Goal: Navigation & Orientation: Find specific page/section

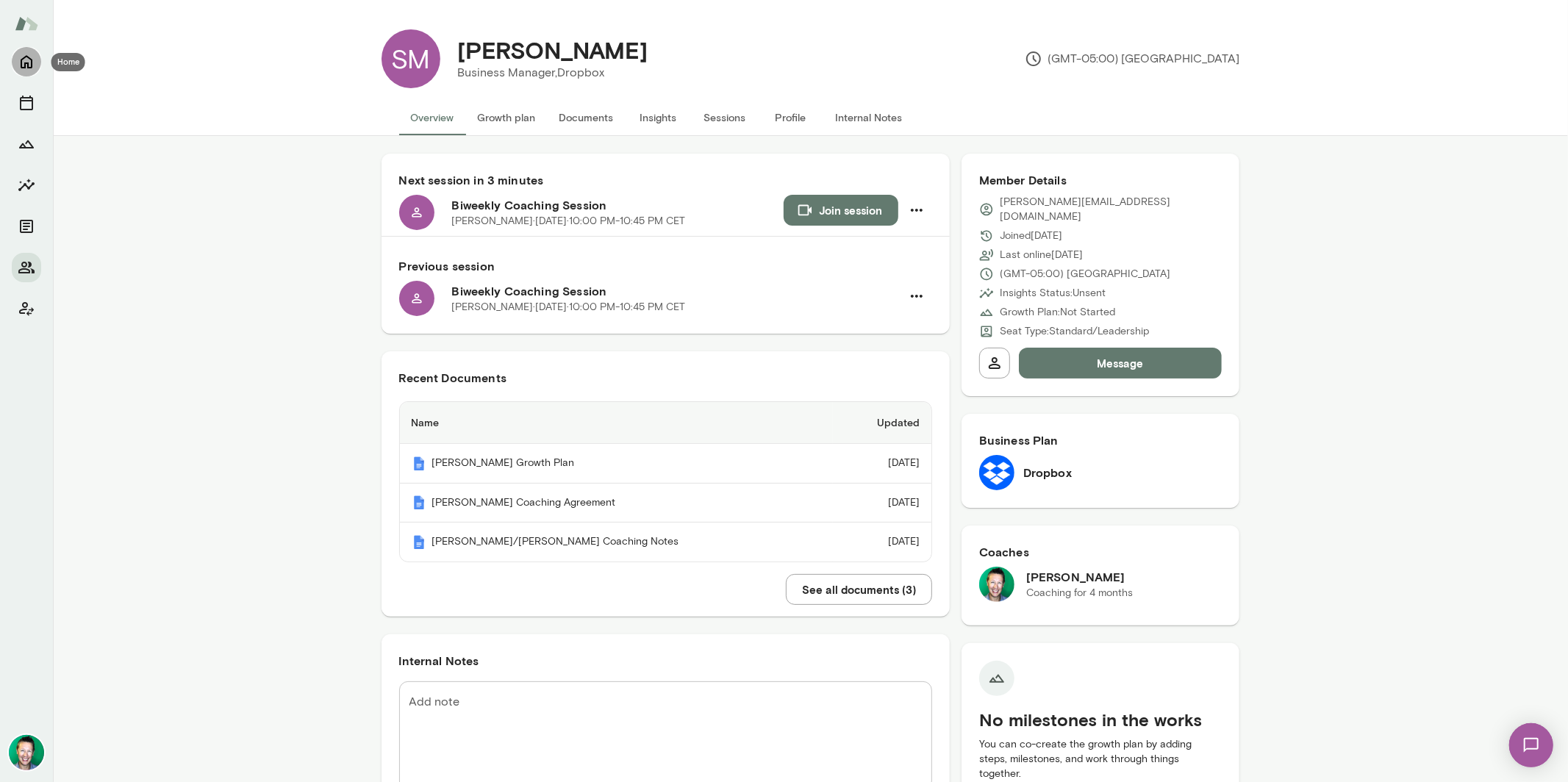
click at [28, 67] on icon "Home" at bounding box center [26, 62] width 11 height 13
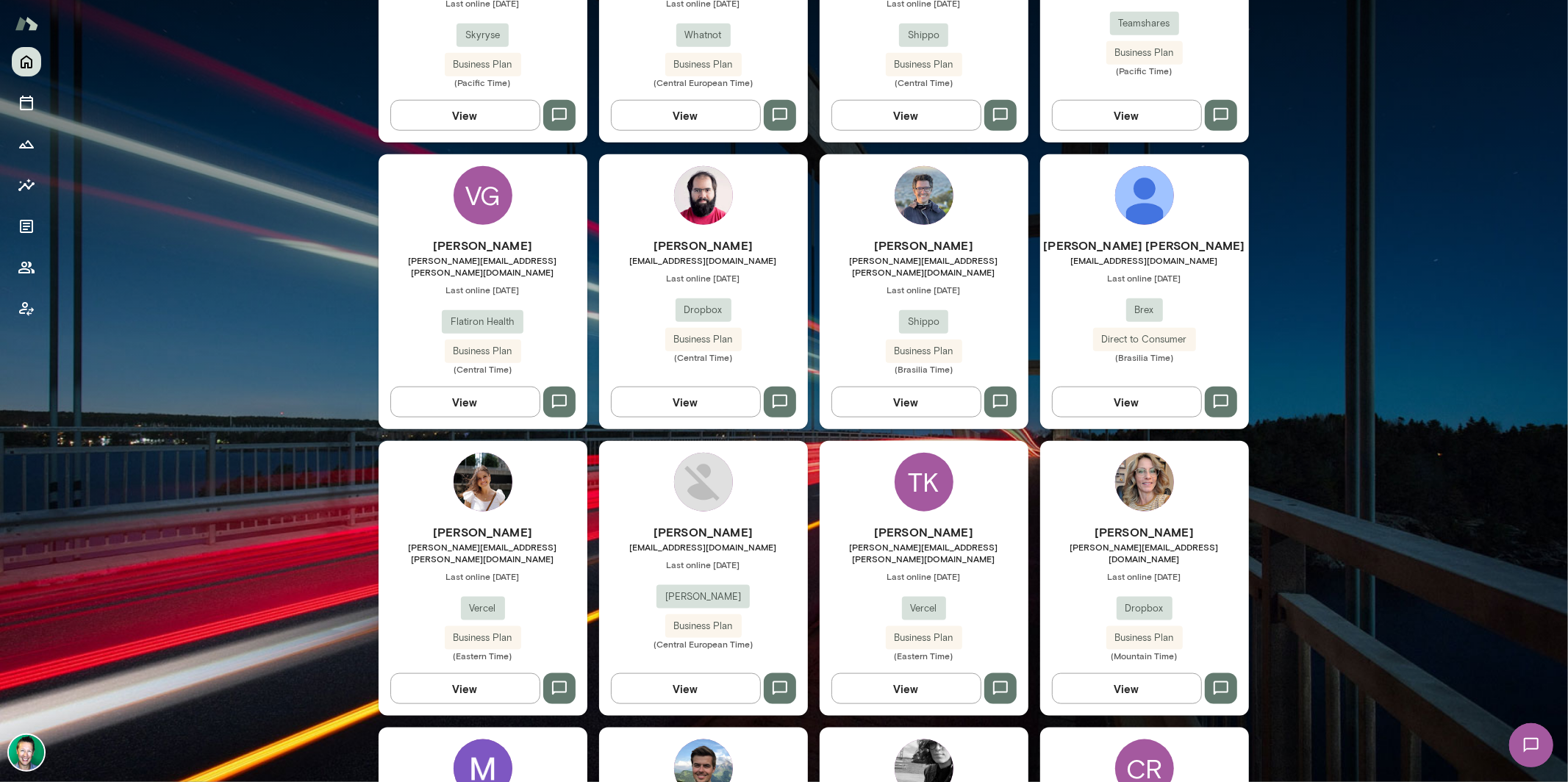
scroll to position [1218, 0]
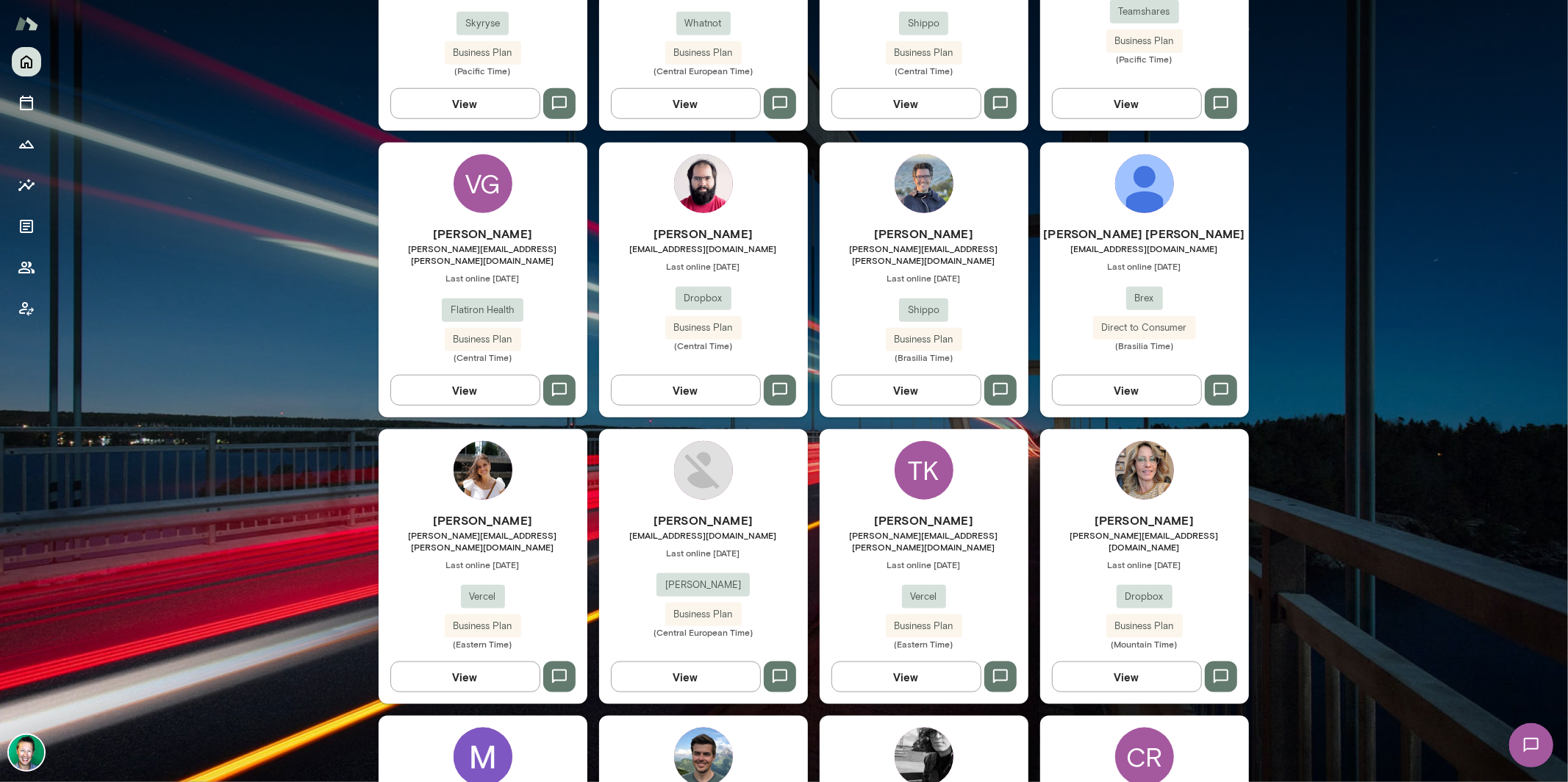
click at [472, 661] on button "View" at bounding box center [466, 676] width 150 height 31
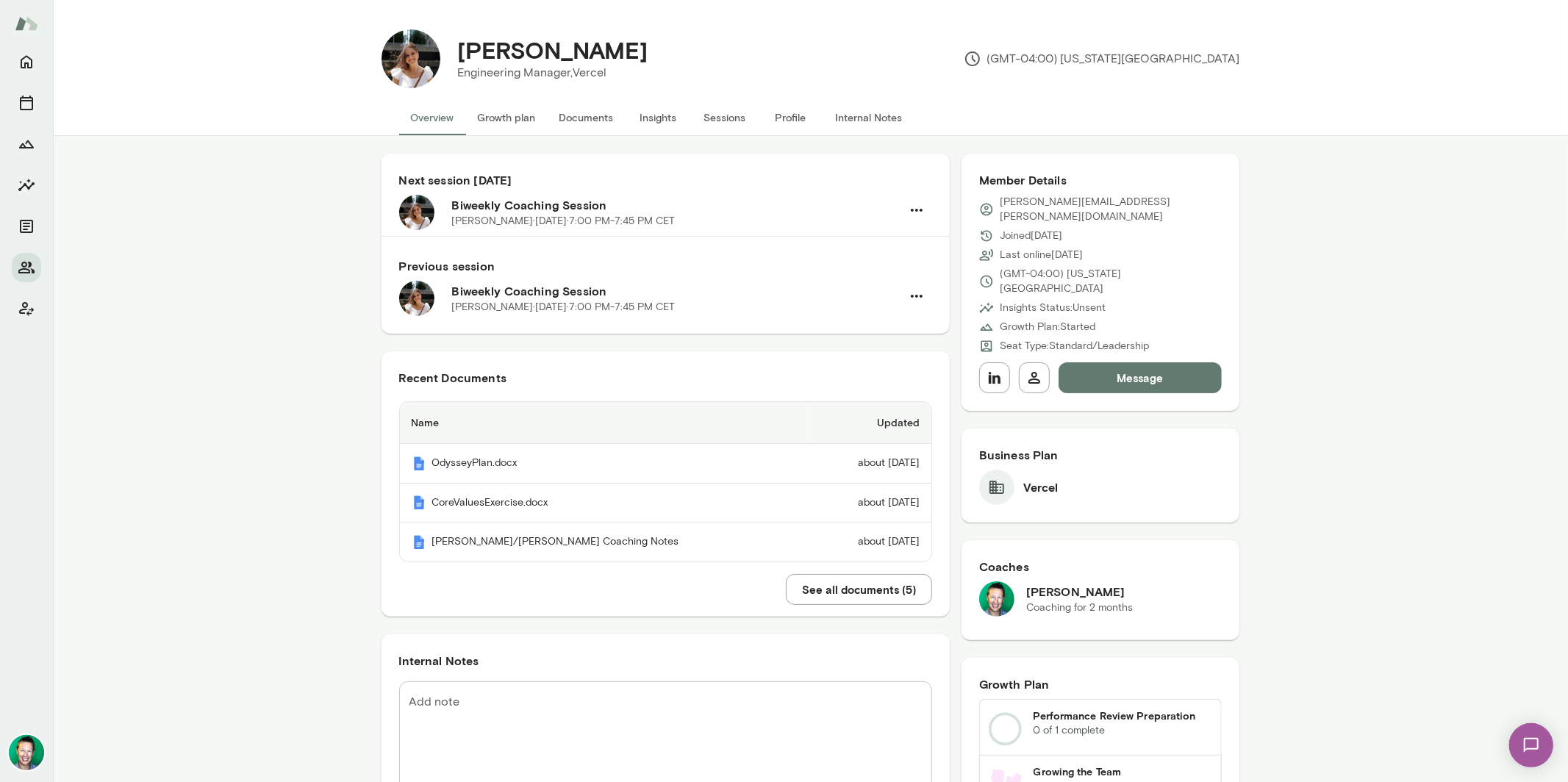
click at [577, 121] on button "Documents" at bounding box center [586, 117] width 78 height 35
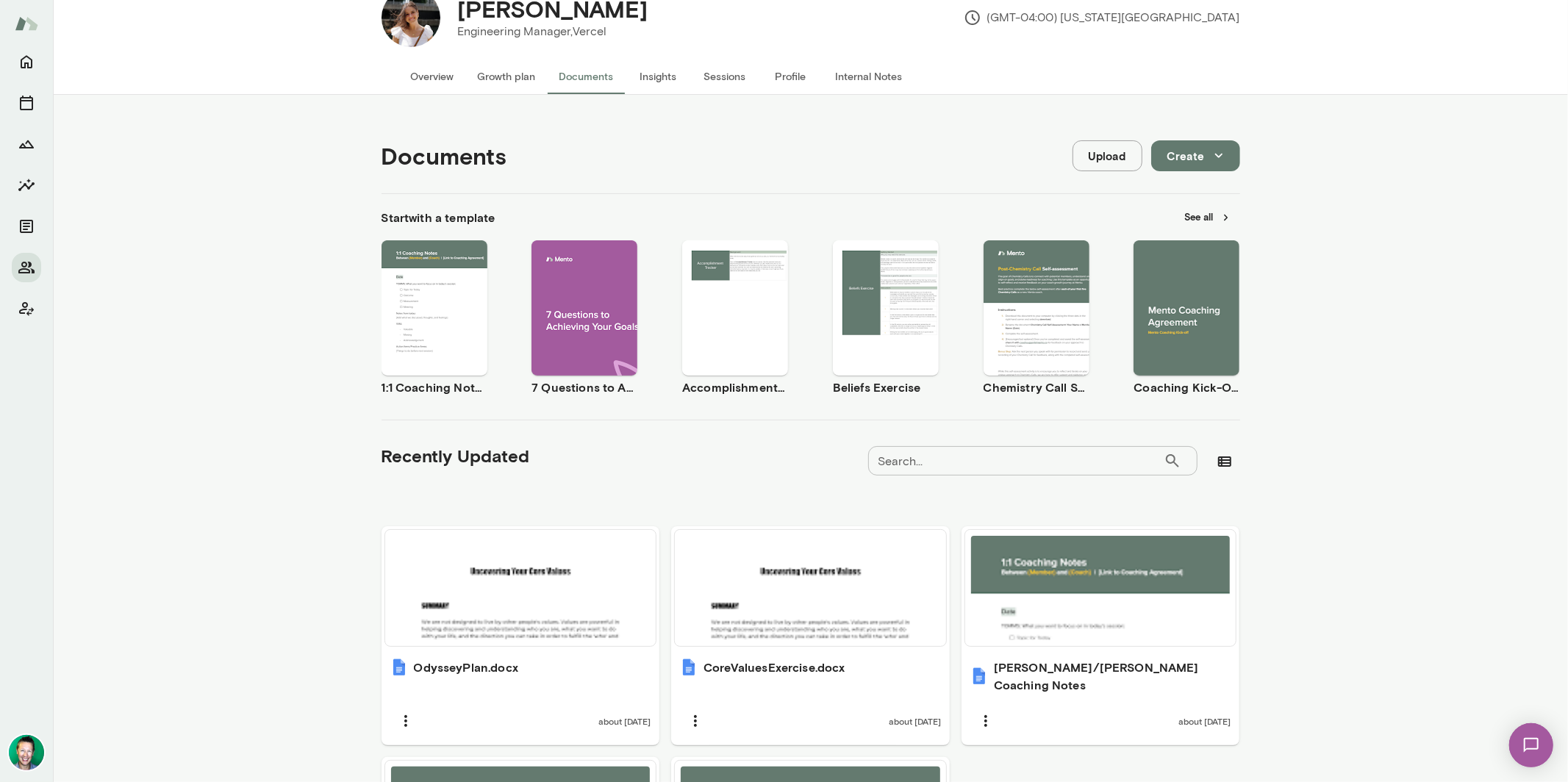
scroll to position [270, 0]
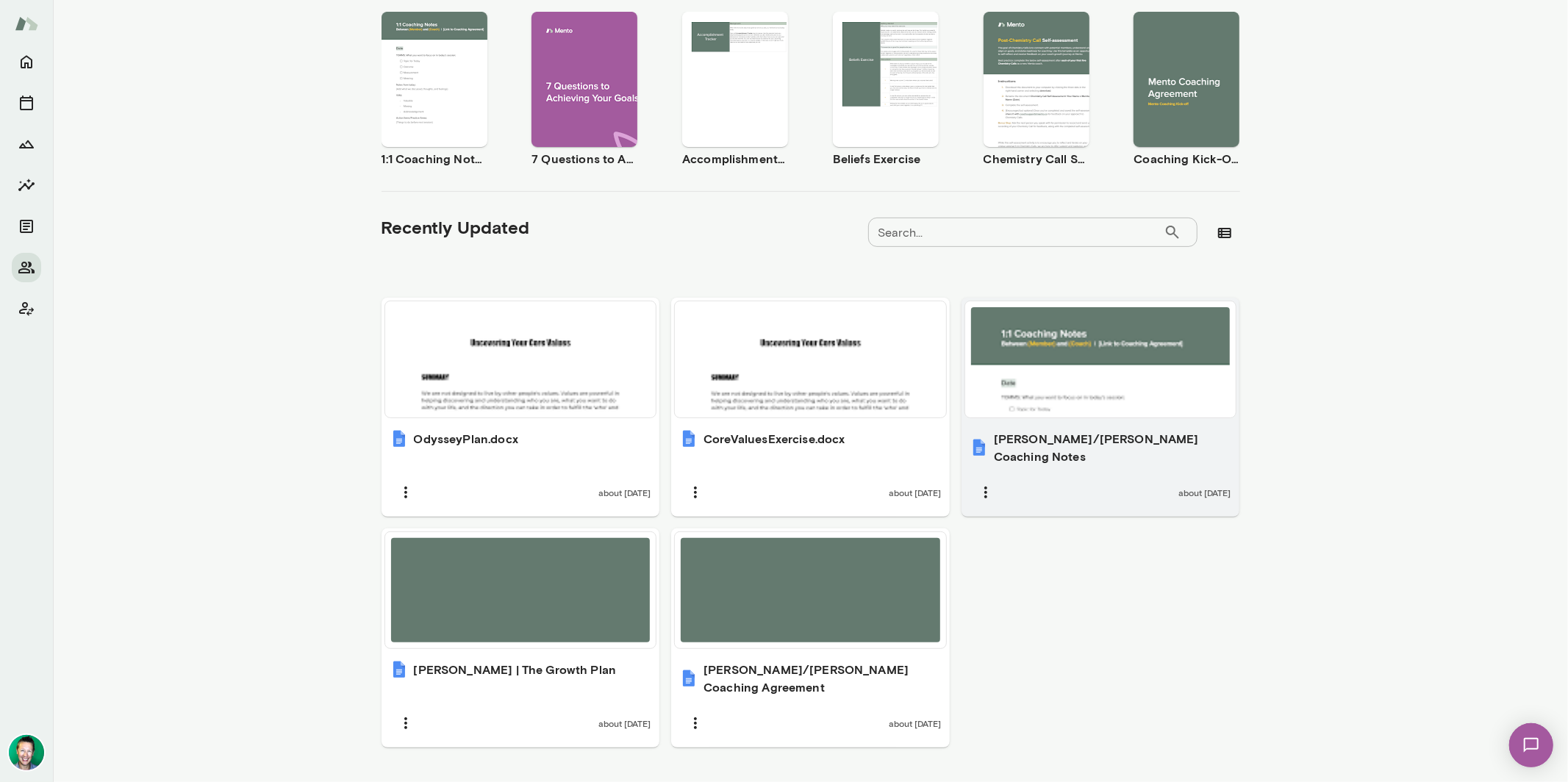
click at [1061, 402] on div at bounding box center [1101, 359] width 259 height 104
